Goal: Task Accomplishment & Management: Use online tool/utility

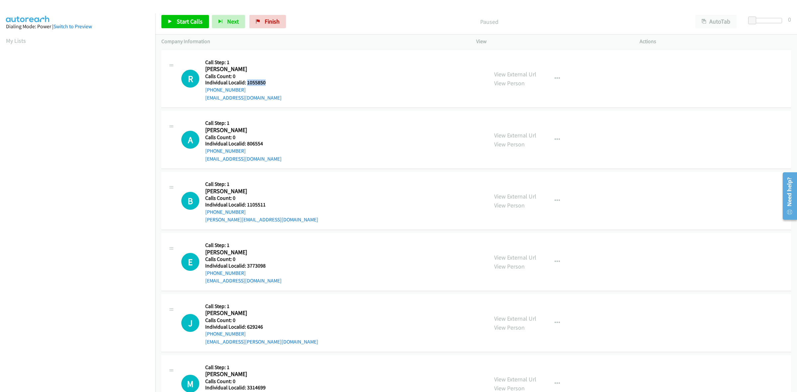
drag, startPoint x: 270, startPoint y: 85, endPoint x: 247, endPoint y: 81, distance: 23.6
click at [247, 81] on h5 "Individual Localid: 1055850" at bounding box center [243, 82] width 76 height 7
copy h5 "1055850"
click at [550, 75] on button "button" at bounding box center [557, 78] width 18 height 13
click at [518, 118] on link "Skip Call" at bounding box center [521, 122] width 88 height 13
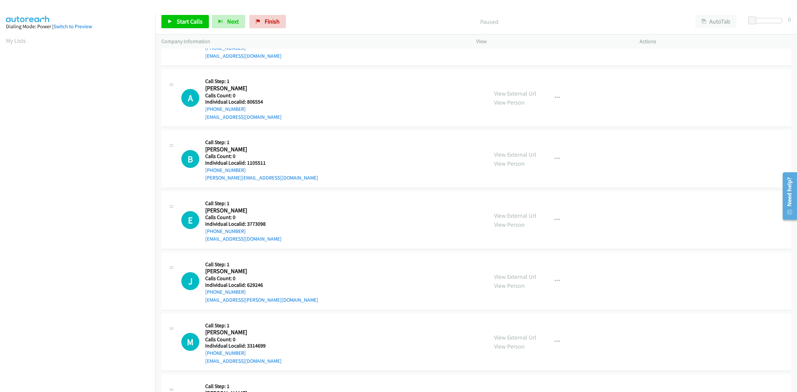
scroll to position [52, 0]
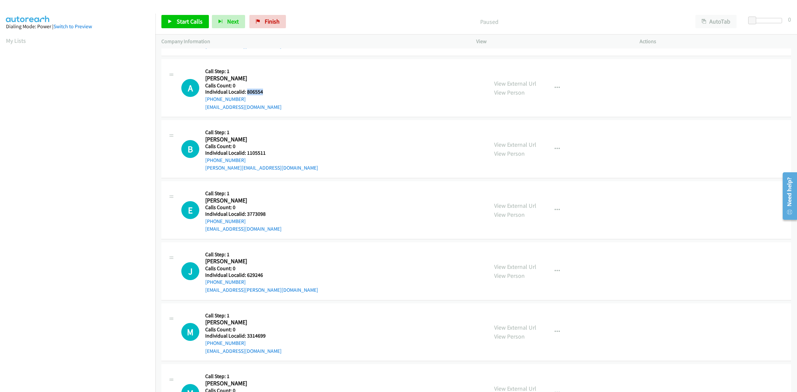
drag, startPoint x: 262, startPoint y: 90, endPoint x: 246, endPoint y: 91, distance: 16.3
click at [246, 91] on h5 "Individual Localid: 806554" at bounding box center [243, 92] width 76 height 7
copy h5 "806554"
drag, startPoint x: 244, startPoint y: 100, endPoint x: 207, endPoint y: 100, distance: 37.9
click at [203, 100] on div "A Callback Scheduled Call Step: 1 Austin Newcomer America/New_York Calls Count:…" at bounding box center [331, 88] width 301 height 46
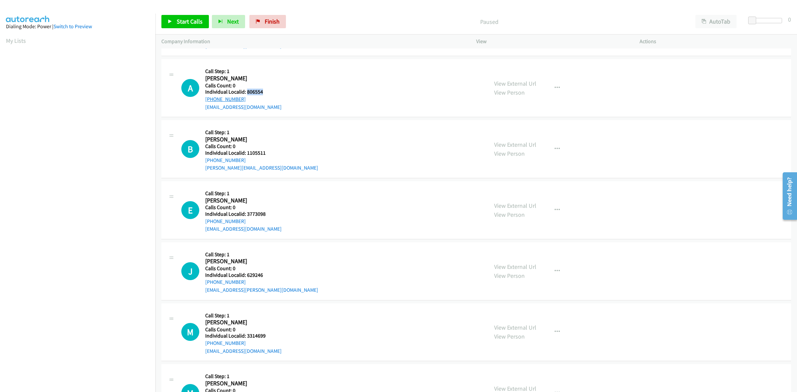
copy link "+1 410-692-2068"
drag, startPoint x: 267, startPoint y: 92, endPoint x: 247, endPoint y: 92, distance: 19.9
click at [247, 92] on h5 "Individual Localid: 806554" at bounding box center [243, 92] width 76 height 7
copy h5 "806554"
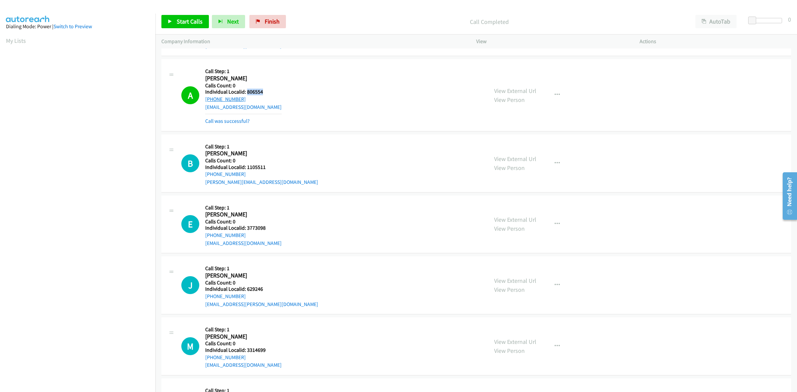
drag, startPoint x: 248, startPoint y: 100, endPoint x: 205, endPoint y: 100, distance: 43.2
click at [205, 100] on div "+1 410-692-2068" at bounding box center [243, 99] width 76 height 8
copy link "+1 410-692-2068"
click at [556, 92] on button "button" at bounding box center [557, 94] width 18 height 13
click at [534, 151] on link "Add to do not call list" at bounding box center [521, 151] width 88 height 13
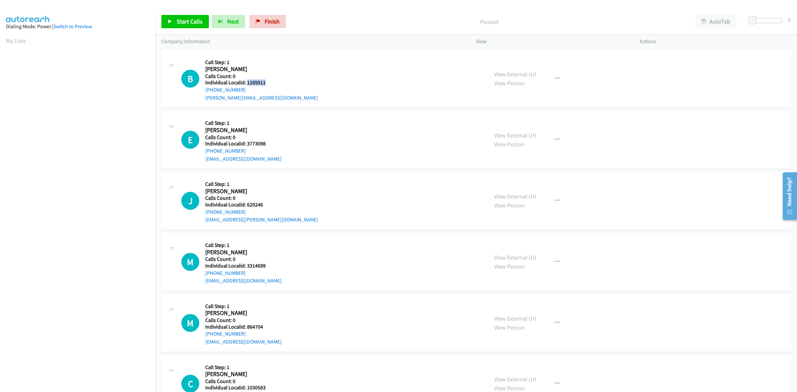
drag, startPoint x: 267, startPoint y: 81, endPoint x: 247, endPoint y: 83, distance: 19.4
click at [247, 83] on h5 "Individual Localid: 1105511" at bounding box center [261, 82] width 113 height 7
copy h5 "1105511"
click at [335, 78] on div "B Callback Scheduled Call Step: 1 [PERSON_NAME] America/New_York Calls Count: 0…" at bounding box center [331, 79] width 301 height 46
drag, startPoint x: 245, startPoint y: 91, endPoint x: 204, endPoint y: 90, distance: 40.9
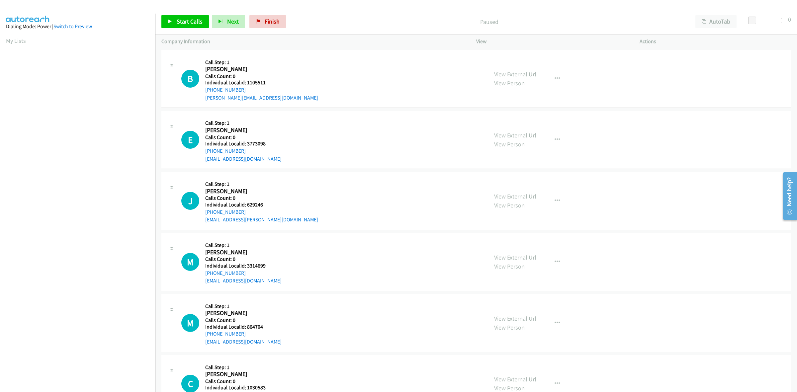
click at [204, 90] on div "B Callback Scheduled Call Step: 1 [PERSON_NAME] America/New_York Calls Count: 0…" at bounding box center [331, 79] width 301 height 46
copy link "[PHONE_NUMBER]"
drag, startPoint x: 269, startPoint y: 143, endPoint x: 246, endPoint y: 147, distance: 23.6
click at [246, 147] on h5 "Individual Localid: 3773098" at bounding box center [243, 143] width 76 height 7
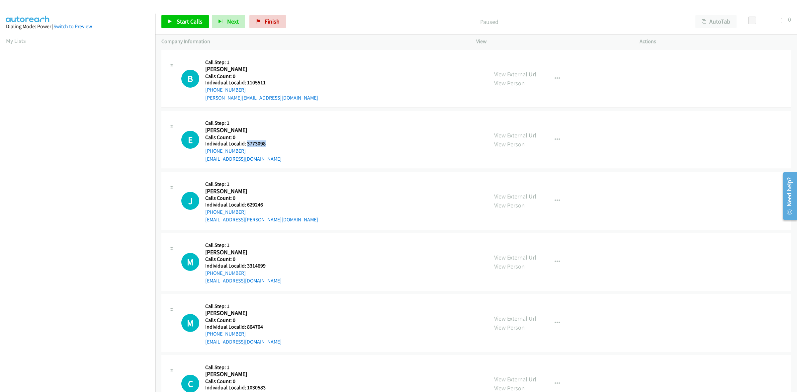
copy h5 "3773098"
drag, startPoint x: 247, startPoint y: 150, endPoint x: 203, endPoint y: 153, distance: 43.6
click at [203, 153] on div "E Callback Scheduled Call Step: 1 Eric Dunlap America/New_York Calls Count: 0 I…" at bounding box center [331, 140] width 301 height 46
copy link "+1 813-388-8458"
drag, startPoint x: 256, startPoint y: 144, endPoint x: 246, endPoint y: 146, distance: 9.9
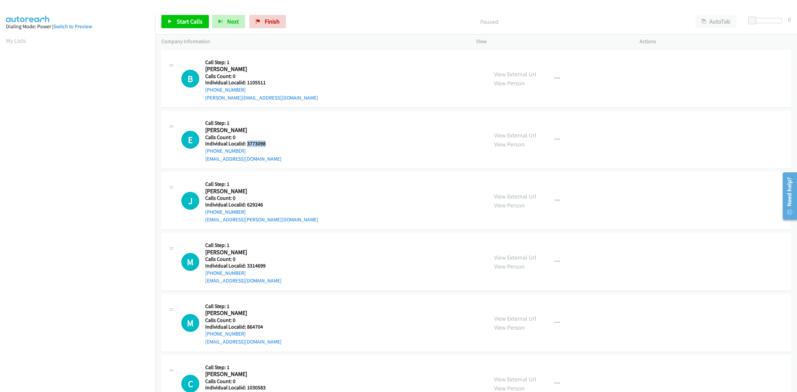
click at [246, 146] on h5 "Individual Localid: 3773098" at bounding box center [243, 143] width 76 height 7
copy h5 "3773098"
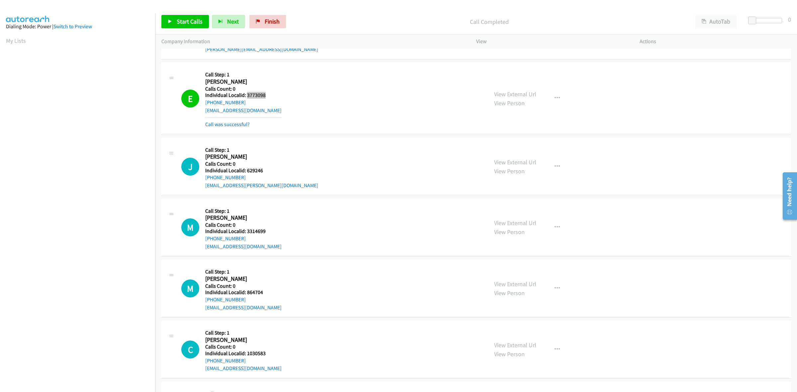
scroll to position [52, 0]
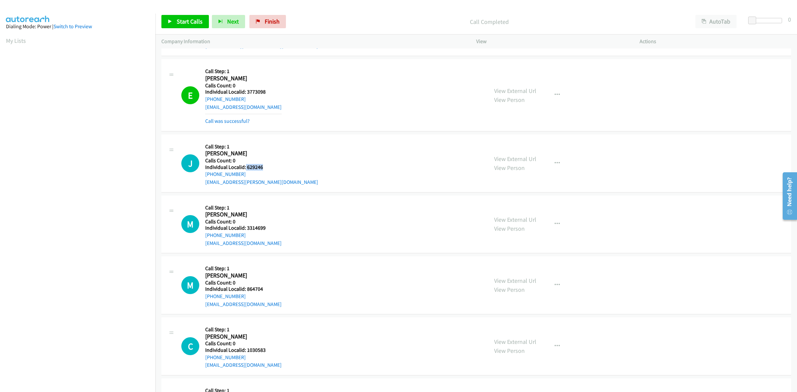
drag, startPoint x: 267, startPoint y: 165, endPoint x: 245, endPoint y: 166, distance: 22.3
click at [245, 166] on h5 "Individual Localid: 629246" at bounding box center [261, 167] width 113 height 7
copy h5 "629246"
drag, startPoint x: 246, startPoint y: 174, endPoint x: 203, endPoint y: 177, distance: 43.6
click at [203, 177] on div "J Callback Scheduled Call Step: 1 Jenn Horn America/New_York Calls Count: 0 Ind…" at bounding box center [331, 163] width 301 height 46
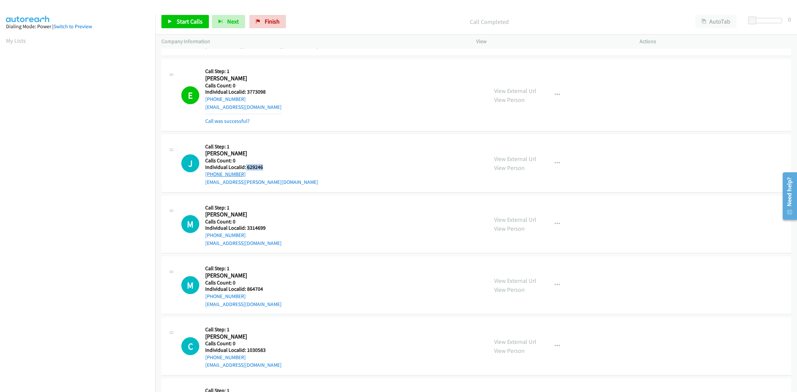
copy link "+1 812-360-1827"
drag, startPoint x: 266, startPoint y: 166, endPoint x: 248, endPoint y: 168, distance: 18.0
click at [248, 168] on h5 "Individual Localid: 629246" at bounding box center [261, 167] width 113 height 7
click at [269, 168] on h5 "Individual Localid: 629246" at bounding box center [261, 167] width 113 height 7
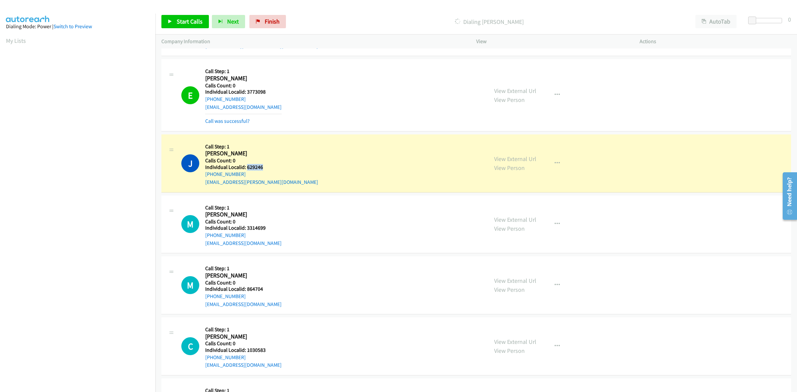
drag, startPoint x: 266, startPoint y: 168, endPoint x: 246, endPoint y: 166, distance: 19.7
click at [246, 166] on h5 "Individual Localid: 629246" at bounding box center [261, 167] width 113 height 7
copy h5 "629246"
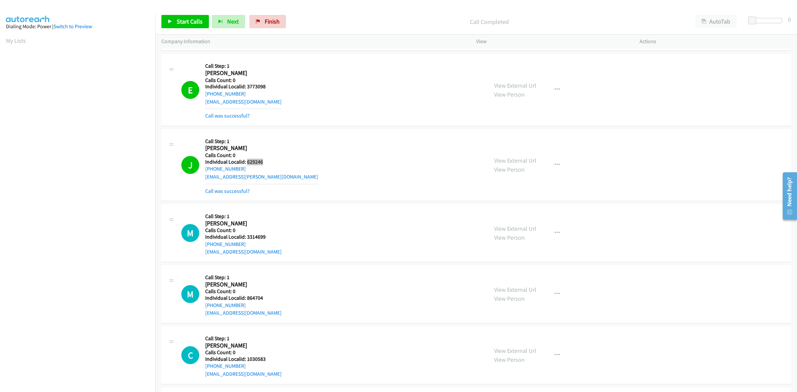
scroll to position [62, 0]
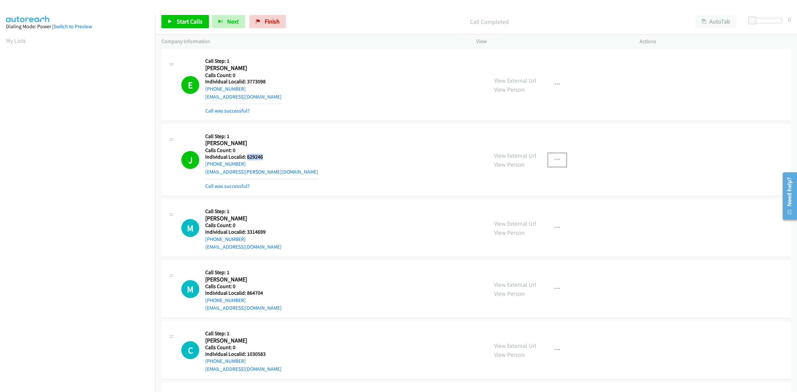
drag, startPoint x: 556, startPoint y: 160, endPoint x: 552, endPoint y: 166, distance: 7.9
click at [556, 160] on button "button" at bounding box center [557, 159] width 18 height 13
click at [527, 207] on link "Skip Call" at bounding box center [521, 203] width 88 height 13
click at [551, 161] on button "button" at bounding box center [557, 159] width 18 height 13
click at [529, 218] on link "Add to do not call list" at bounding box center [521, 216] width 88 height 13
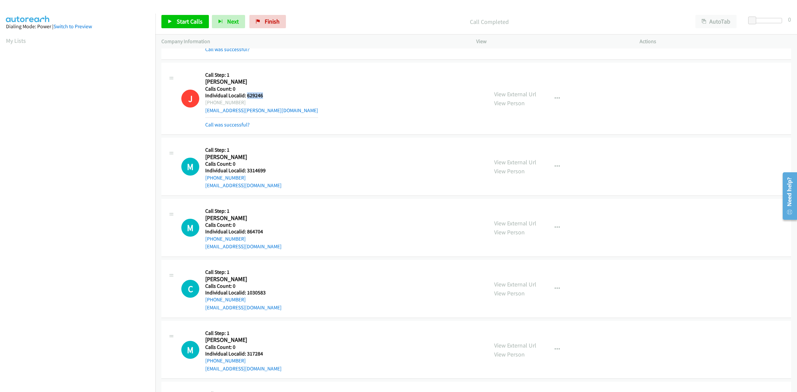
scroll to position [125, 0]
drag, startPoint x: 270, startPoint y: 170, endPoint x: 246, endPoint y: 170, distance: 24.2
click at [246, 170] on h5 "Individual Localid: 3314699" at bounding box center [243, 169] width 76 height 7
copy h5 "3314699"
drag, startPoint x: 245, startPoint y: 177, endPoint x: 203, endPoint y: 178, distance: 41.9
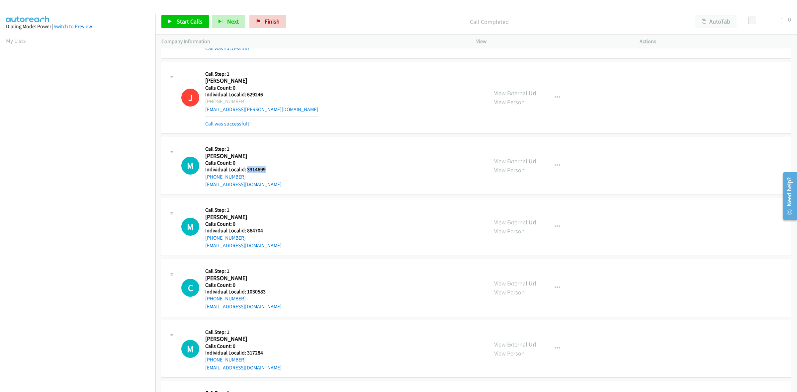
click at [203, 178] on div "M Callback Scheduled Call Step: 1 Michelle Panebianaco America/New_York Calls C…" at bounding box center [331, 166] width 301 height 46
copy link "+1 516-353-4701"
drag, startPoint x: 266, startPoint y: 169, endPoint x: 246, endPoint y: 167, distance: 19.7
click at [246, 167] on h5 "Individual Localid: 3314699" at bounding box center [243, 169] width 76 height 7
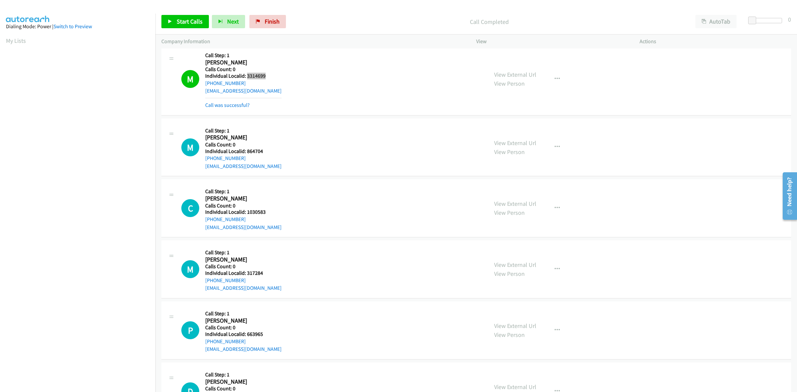
scroll to position [238, 0]
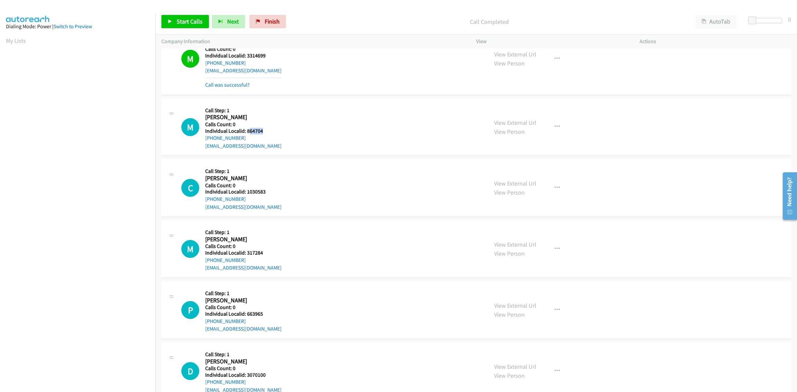
drag, startPoint x: 267, startPoint y: 132, endPoint x: 248, endPoint y: 131, distance: 18.9
click at [248, 131] on h5 "Individual Localid: 864704" at bounding box center [243, 131] width 76 height 7
click at [267, 131] on h5 "Individual Localid: 864704" at bounding box center [243, 131] width 76 height 7
drag, startPoint x: 264, startPoint y: 130, endPoint x: 245, endPoint y: 131, distance: 19.3
click at [245, 131] on h5 "Individual Localid: 864704" at bounding box center [243, 131] width 76 height 7
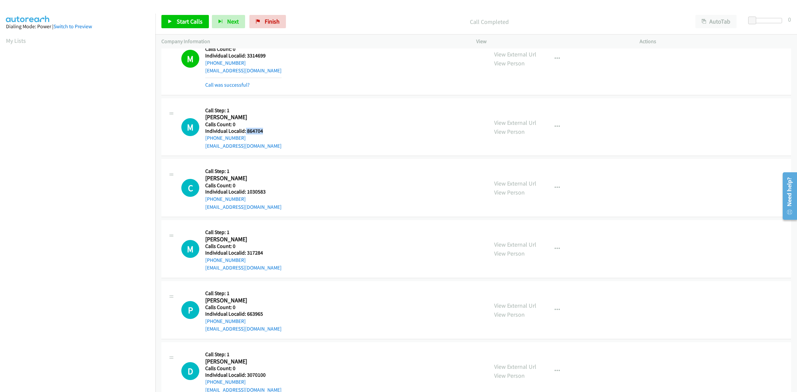
drag, startPoint x: 242, startPoint y: 139, endPoint x: 204, endPoint y: 141, distance: 38.9
click at [204, 141] on div "M Callback Scheduled Call Step: 1 Michael Ashe America/New_York Calls Count: 0 …" at bounding box center [331, 127] width 301 height 46
drag, startPoint x: 264, startPoint y: 130, endPoint x: 247, endPoint y: 132, distance: 17.4
click at [247, 132] on h5 "Individual Localid: 864704" at bounding box center [243, 131] width 76 height 7
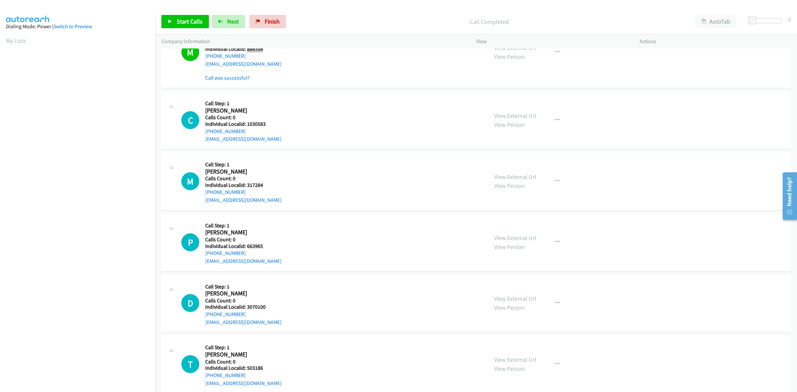
scroll to position [321, 0]
drag, startPoint x: 267, startPoint y: 122, endPoint x: 247, endPoint y: 123, distance: 19.9
click at [247, 123] on h5 "Individual Localid: 1030583" at bounding box center [243, 123] width 76 height 7
drag, startPoint x: 241, startPoint y: 130, endPoint x: 200, endPoint y: 133, distance: 41.6
click at [200, 133] on div "C Callback Scheduled Call Step: 1 Conrad Klawuhn America/New_York Calls Count: …" at bounding box center [331, 119] width 301 height 46
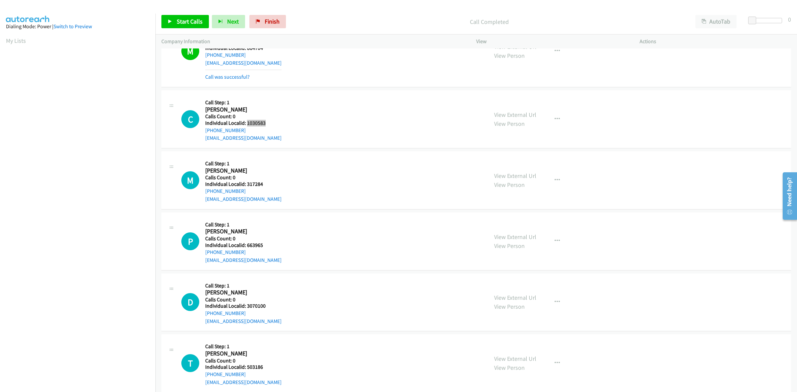
drag, startPoint x: 265, startPoint y: 123, endPoint x: 246, endPoint y: 122, distance: 18.9
click at [246, 122] on h5 "Individual Localid: 1030583" at bounding box center [243, 123] width 76 height 7
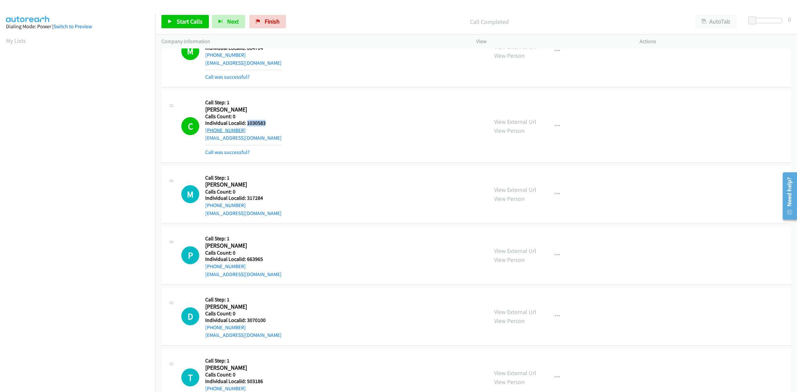
drag, startPoint x: 243, startPoint y: 129, endPoint x: 208, endPoint y: 132, distance: 36.0
click at [208, 132] on div "+1 270-608-8250" at bounding box center [243, 131] width 76 height 8
drag, startPoint x: 308, startPoint y: 120, endPoint x: 572, endPoint y: 114, distance: 264.4
click at [308, 120] on div "C Callback Scheduled Call Step: 1 Conrad Klawuhn America/New_York Calls Count: …" at bounding box center [331, 126] width 301 height 60
click at [553, 121] on button "button" at bounding box center [557, 126] width 18 height 13
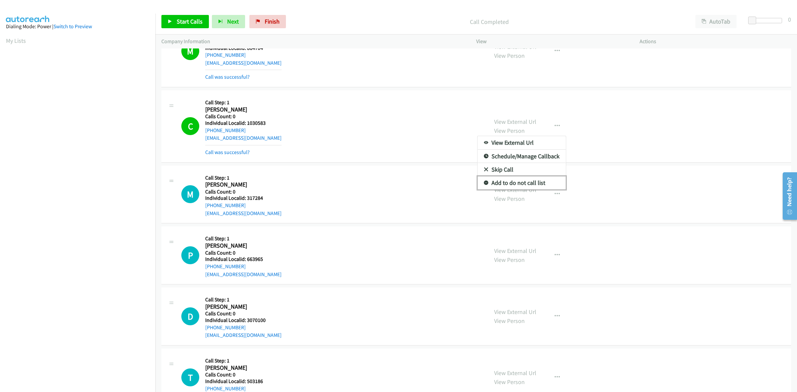
click at [529, 183] on link "Add to do not call list" at bounding box center [521, 182] width 88 height 13
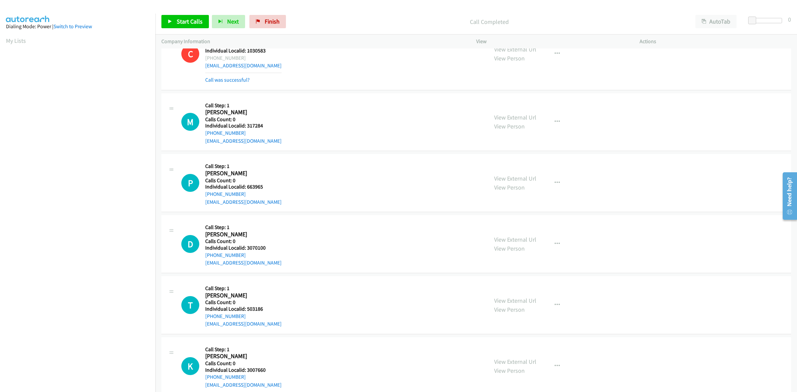
scroll to position [415, 0]
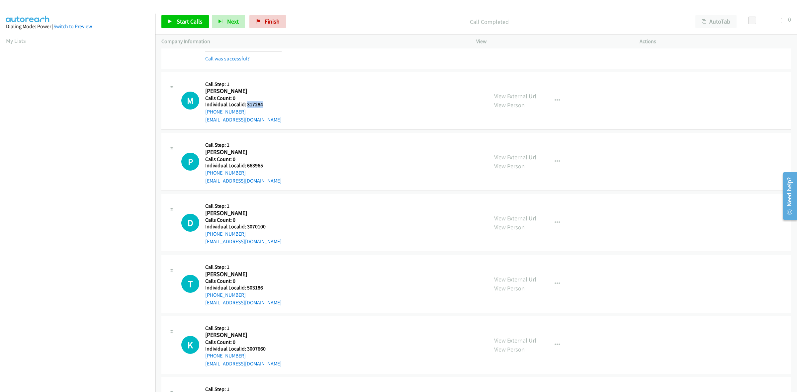
drag, startPoint x: 268, startPoint y: 105, endPoint x: 246, endPoint y: 105, distance: 21.9
click at [246, 105] on h5 "Individual Localid: 317284" at bounding box center [243, 104] width 76 height 7
drag, startPoint x: 246, startPoint y: 110, endPoint x: 201, endPoint y: 116, distance: 45.8
click at [201, 116] on div "M Callback Scheduled Call Step: 1 Max Becraft America/New_York Calls Count: 0 I…" at bounding box center [331, 101] width 301 height 46
drag, startPoint x: 263, startPoint y: 105, endPoint x: 247, endPoint y: 103, distance: 16.7
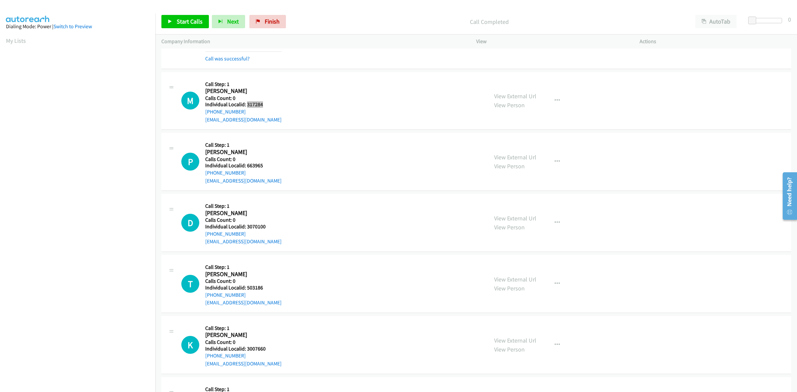
click at [247, 103] on h5 "Individual Localid: 317284" at bounding box center [243, 104] width 76 height 7
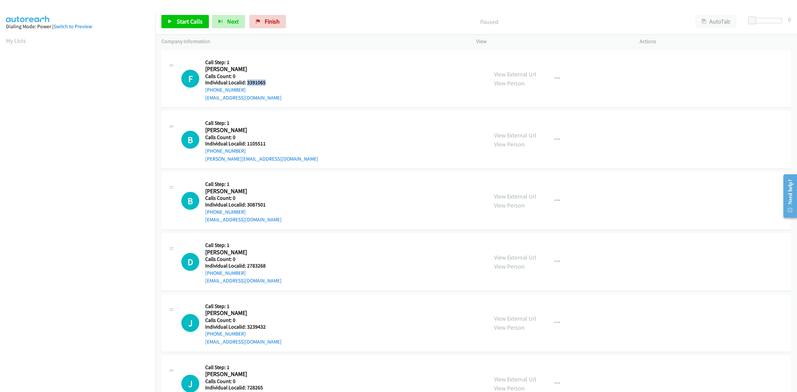
drag, startPoint x: 271, startPoint y: 84, endPoint x: 246, endPoint y: 82, distance: 25.3
click at [246, 82] on h5 "Individual Localid: 3391065" at bounding box center [243, 82] width 76 height 7
copy h5 "3391065"
drag, startPoint x: 246, startPoint y: 88, endPoint x: 201, endPoint y: 92, distance: 45.3
click at [201, 92] on div "F Callback Scheduled Call Step: 1 [PERSON_NAME] America/[GEOGRAPHIC_DATA] Calls…" at bounding box center [331, 79] width 301 height 46
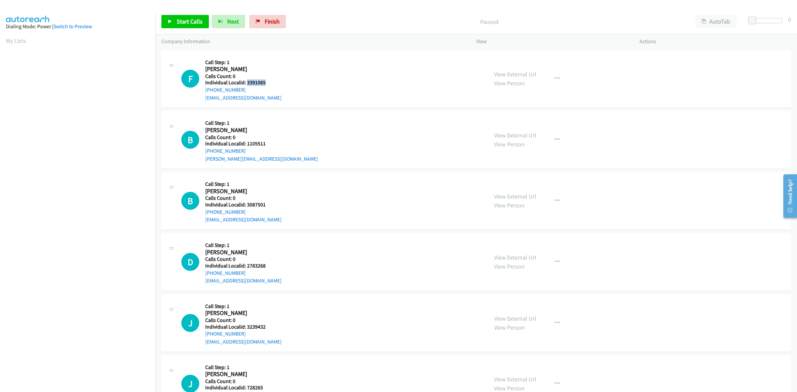
copy link "[PHONE_NUMBER]"
drag, startPoint x: 269, startPoint y: 85, endPoint x: 246, endPoint y: 81, distance: 23.5
click at [246, 81] on h5 "Individual Localid: 3391065" at bounding box center [243, 82] width 76 height 7
copy h5 "3391065"
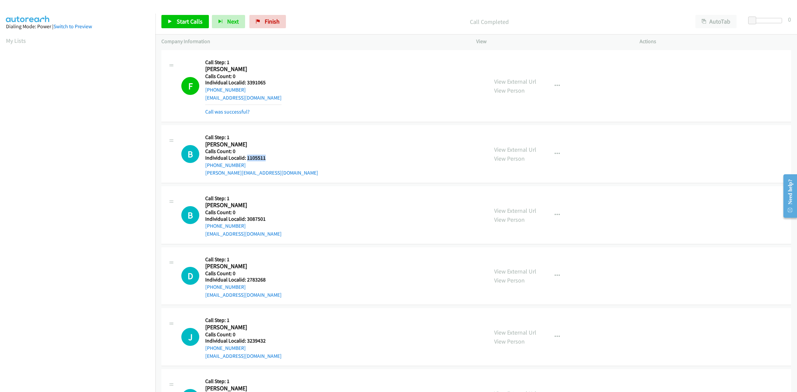
drag, startPoint x: 266, startPoint y: 160, endPoint x: 246, endPoint y: 158, distance: 20.0
click at [246, 158] on h5 "Individual Localid: 1105511" at bounding box center [261, 158] width 113 height 7
copy h5 "1105511"
drag, startPoint x: 243, startPoint y: 165, endPoint x: 202, endPoint y: 165, distance: 41.2
click at [202, 165] on div "B Callback Scheduled Call Step: 1 [PERSON_NAME] America/New_York Calls Count: 0…" at bounding box center [331, 154] width 301 height 46
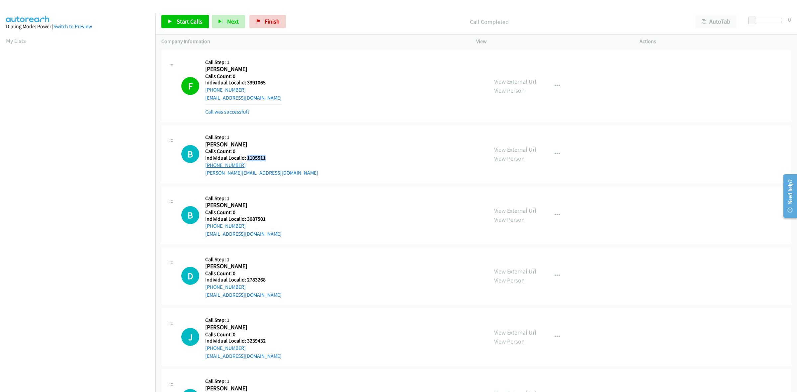
copy link "[PHONE_NUMBER]"
drag, startPoint x: 267, startPoint y: 158, endPoint x: 246, endPoint y: 160, distance: 20.7
click at [246, 160] on h5 "Individual Localid: 1105511" at bounding box center [261, 158] width 113 height 7
copy h5 "1105511"
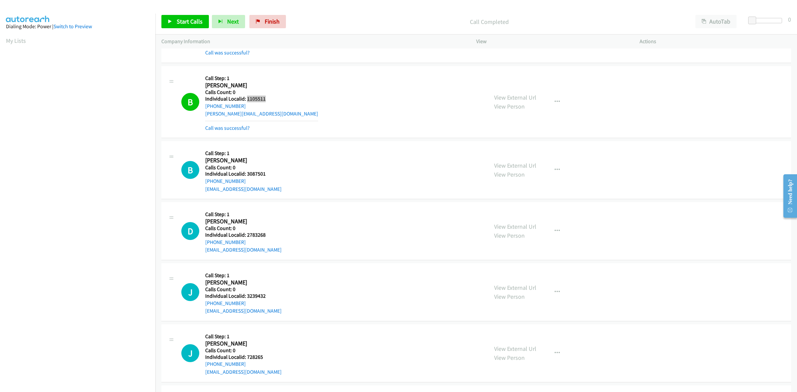
scroll to position [83, 0]
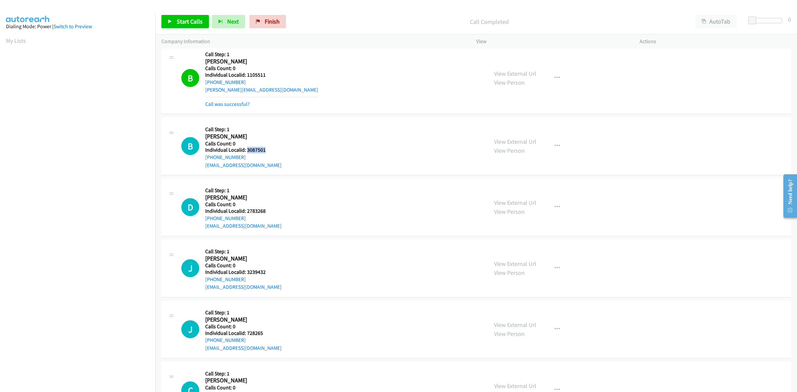
drag, startPoint x: 268, startPoint y: 148, endPoint x: 246, endPoint y: 149, distance: 22.0
click at [246, 149] on h5 "Individual Localid: 3087501" at bounding box center [243, 150] width 76 height 7
copy h5 "3087501"
click at [557, 146] on button "button" at bounding box center [557, 145] width 18 height 13
click at [527, 188] on link "Skip Call" at bounding box center [521, 189] width 88 height 13
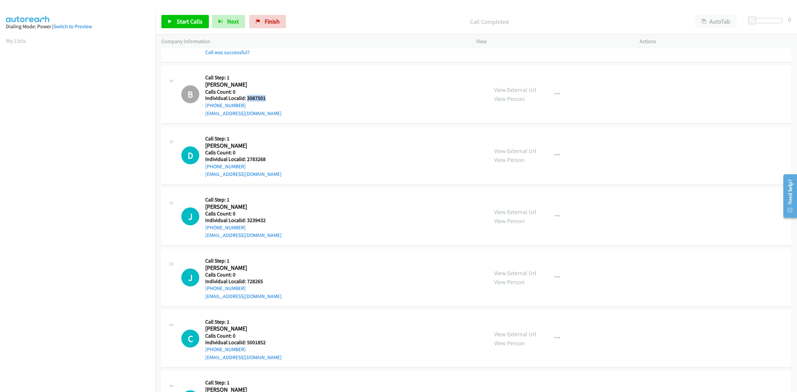
scroll to position [155, 0]
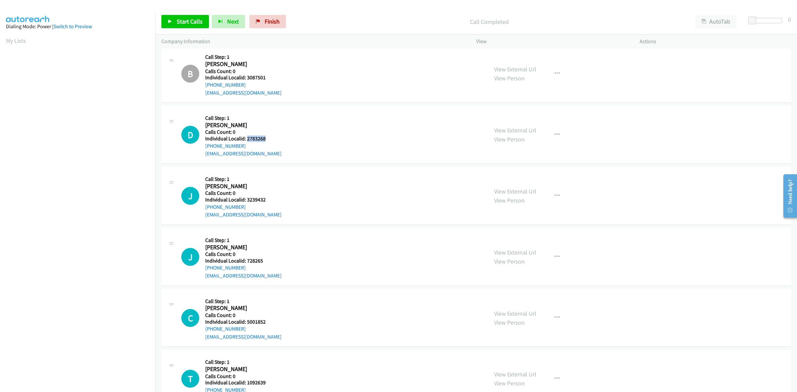
drag, startPoint x: 268, startPoint y: 137, endPoint x: 246, endPoint y: 138, distance: 22.3
click at [246, 138] on h5 "Individual Localid: 2783268" at bounding box center [243, 138] width 76 height 7
copy h5 "2783268"
click at [272, 202] on h5 "Individual Localid: 3239432" at bounding box center [243, 200] width 76 height 7
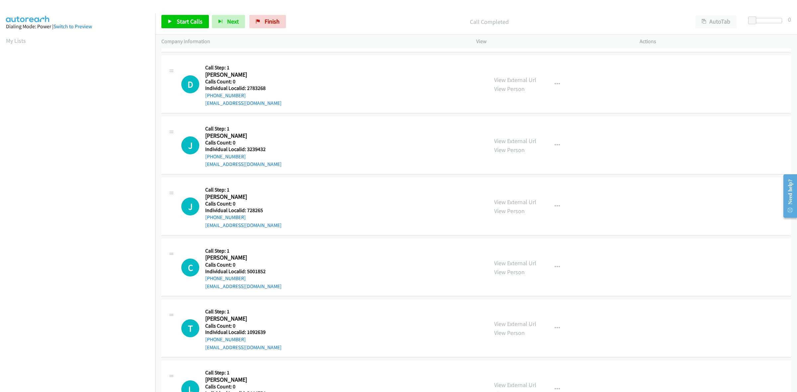
scroll to position [249, 0]
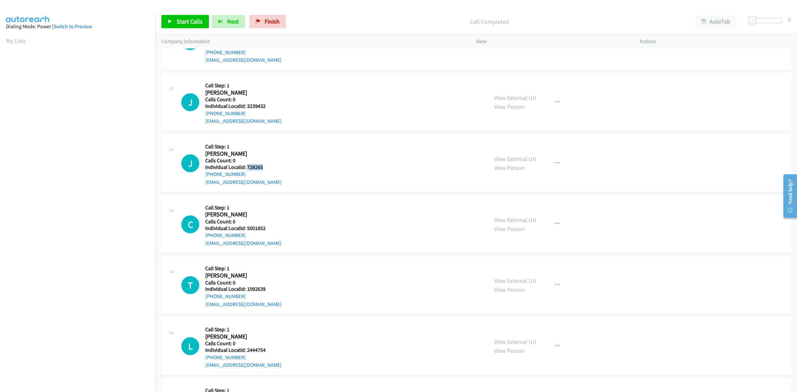
drag, startPoint x: 256, startPoint y: 167, endPoint x: 247, endPoint y: 168, distance: 8.8
click at [247, 168] on h5 "Individual Localid: 728265" at bounding box center [243, 167] width 76 height 7
copy h5 "728265"
